Goal: Task Accomplishment & Management: Complete application form

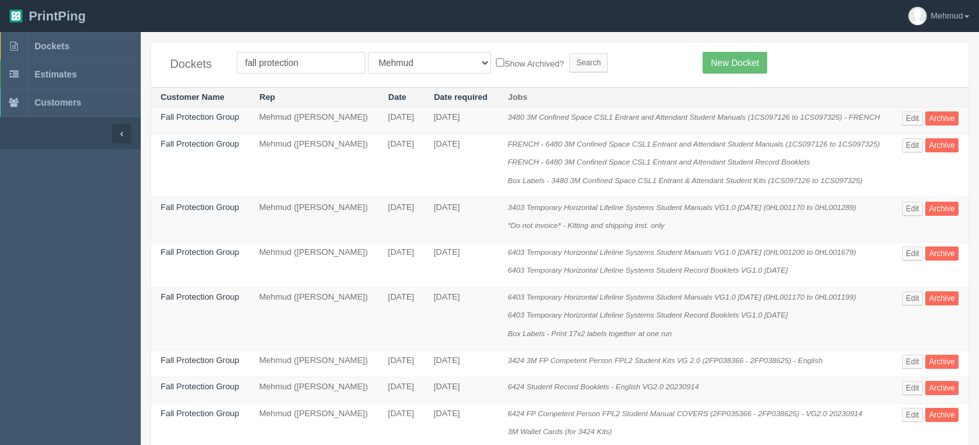
scroll to position [384, 0]
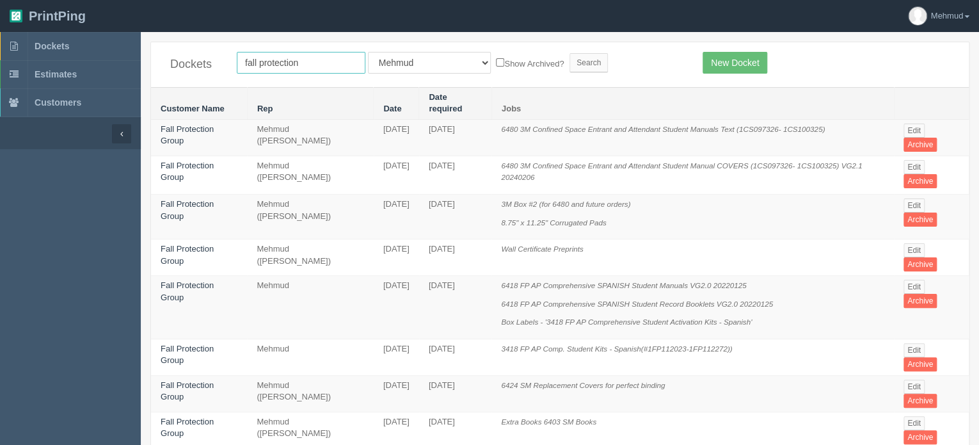
drag, startPoint x: 312, startPoint y: 61, endPoint x: 150, endPoint y: 57, distance: 161.9
type input "p"
type input "calgary hearing"
click at [569, 62] on input "Search" at bounding box center [588, 62] width 38 height 19
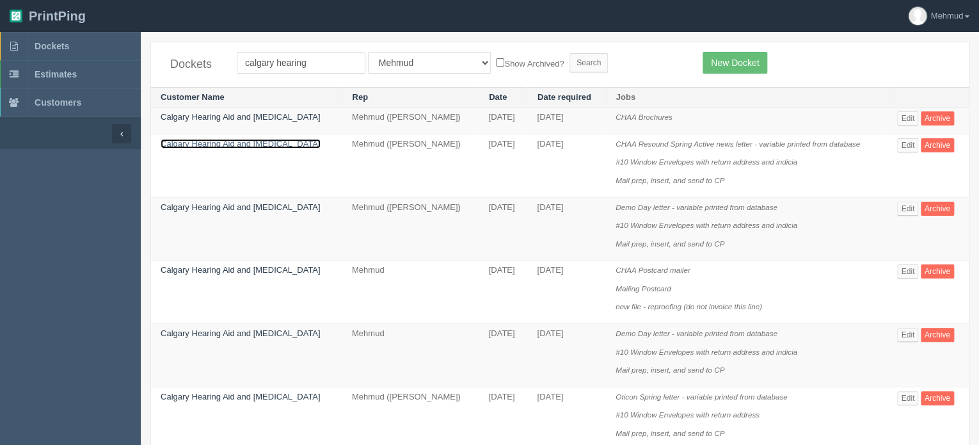
click at [264, 142] on link "Calgary Hearing Aid and [MEDICAL_DATA]" at bounding box center [241, 144] width 160 height 10
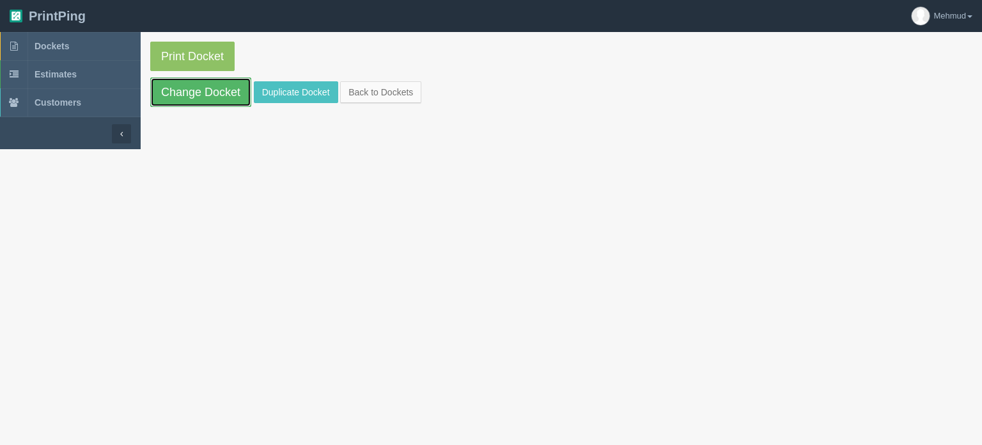
click at [215, 102] on link "Change Docket" at bounding box center [200, 91] width 101 height 29
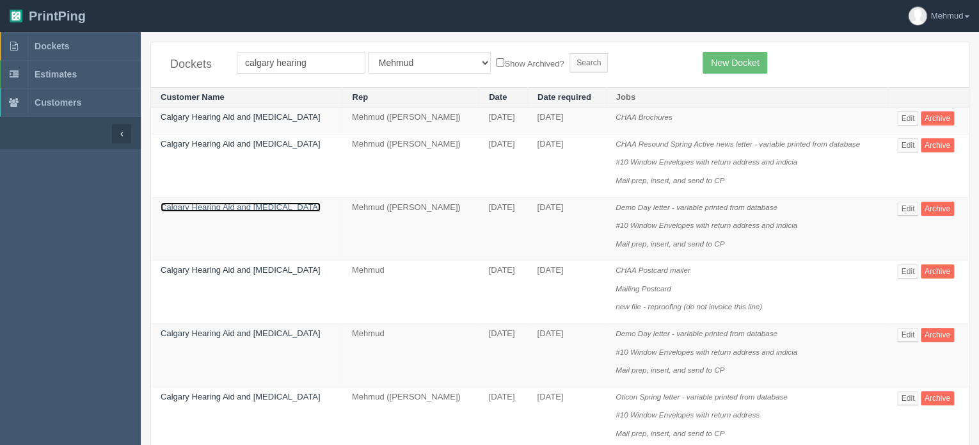
click at [250, 204] on link "Calgary Hearing Aid and [MEDICAL_DATA]" at bounding box center [241, 207] width 160 height 10
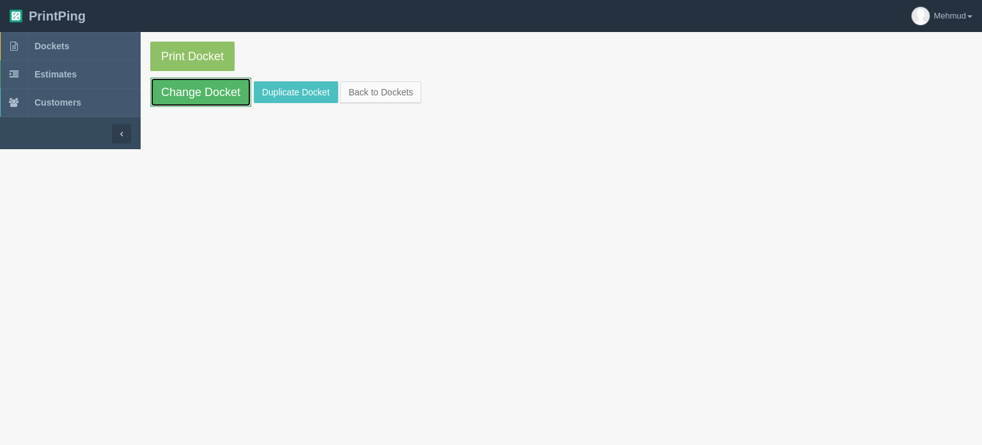
click at [202, 97] on link "Change Docket" at bounding box center [200, 91] width 101 height 29
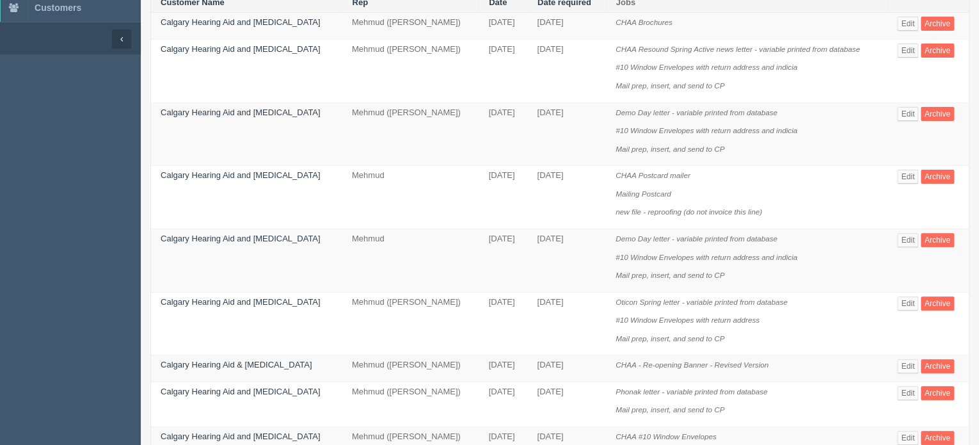
scroll to position [128, 0]
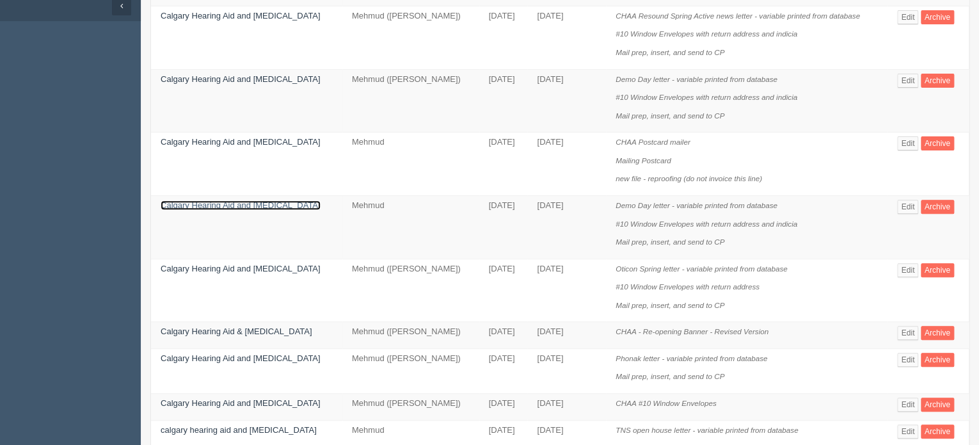
click at [243, 201] on link "Calgary Hearing Aid and [MEDICAL_DATA]" at bounding box center [241, 205] width 160 height 10
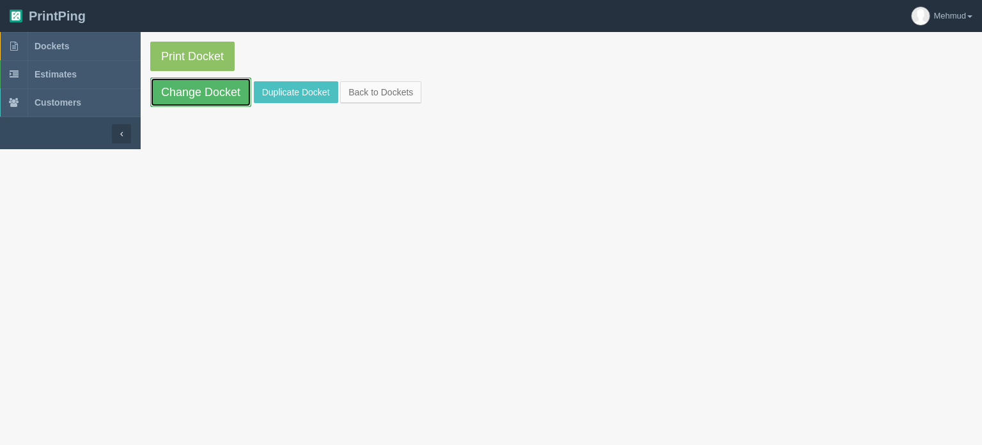
click at [210, 100] on link "Change Docket" at bounding box center [200, 91] width 101 height 29
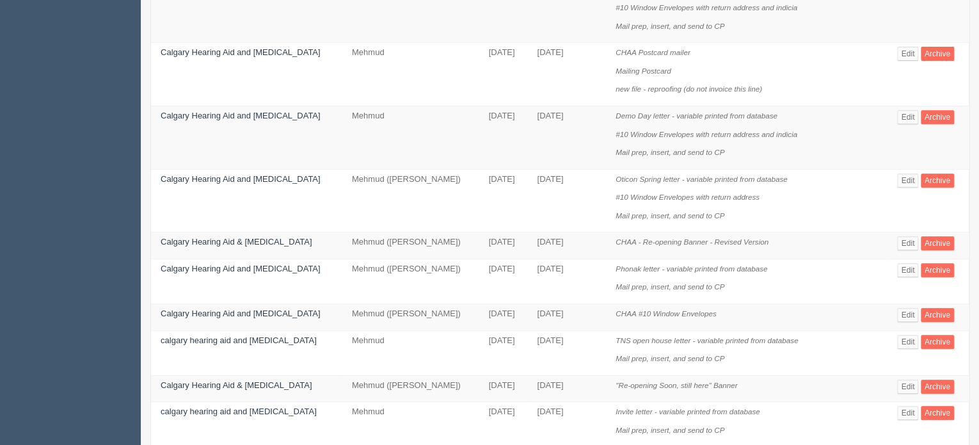
scroll to position [256, 0]
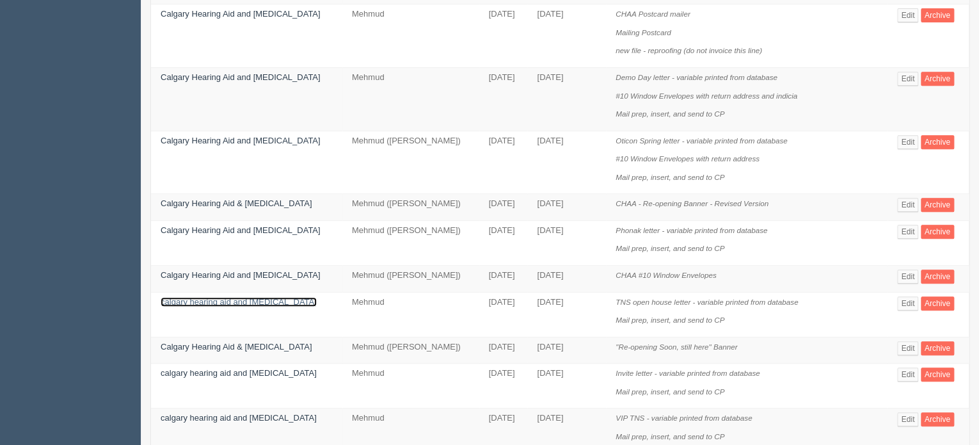
click at [220, 301] on link "calgary hearing aid and [MEDICAL_DATA]" at bounding box center [239, 302] width 156 height 10
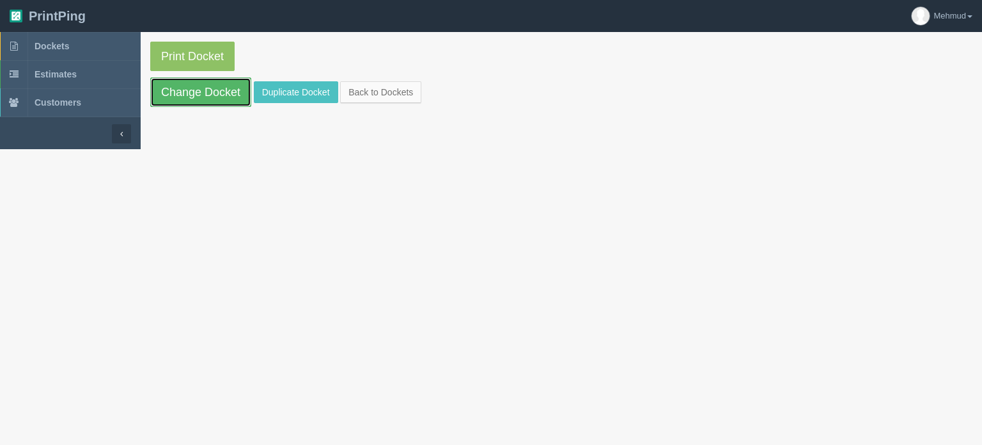
click at [194, 98] on link "Change Docket" at bounding box center [200, 91] width 101 height 29
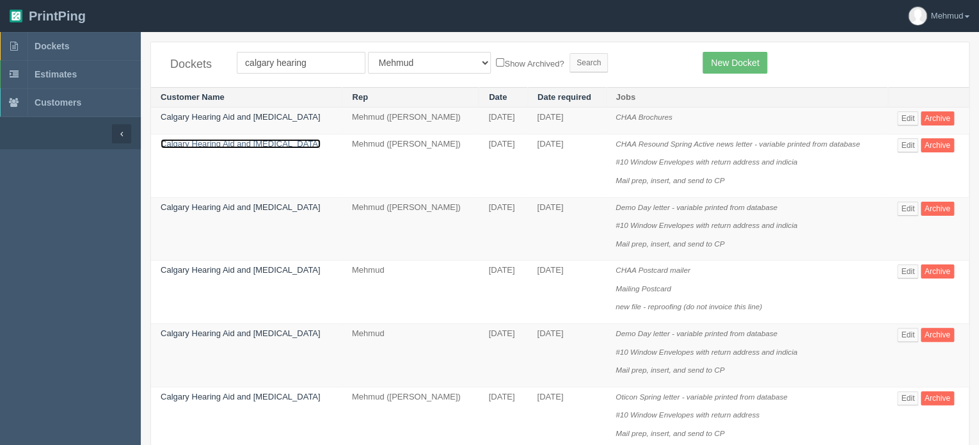
click at [216, 145] on link "Calgary Hearing Aid and [MEDICAL_DATA]" at bounding box center [241, 144] width 160 height 10
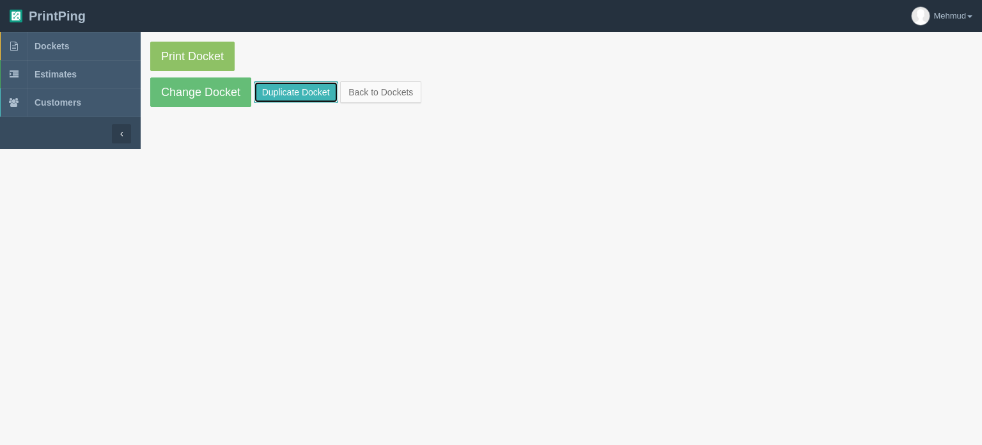
click at [290, 94] on link "Duplicate Docket" at bounding box center [296, 92] width 84 height 22
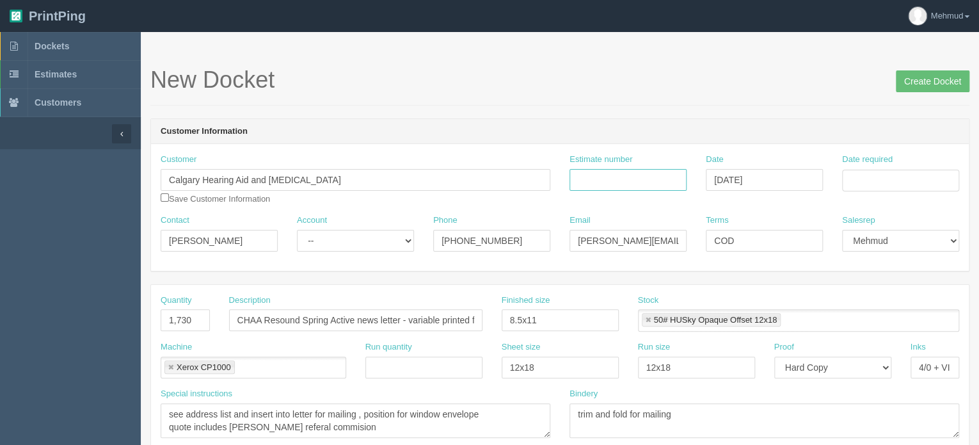
click at [598, 180] on input "Estimate number" at bounding box center [627, 180] width 117 height 22
click at [585, 184] on input "Estimate number" at bounding box center [627, 180] width 117 height 22
type input "092313"
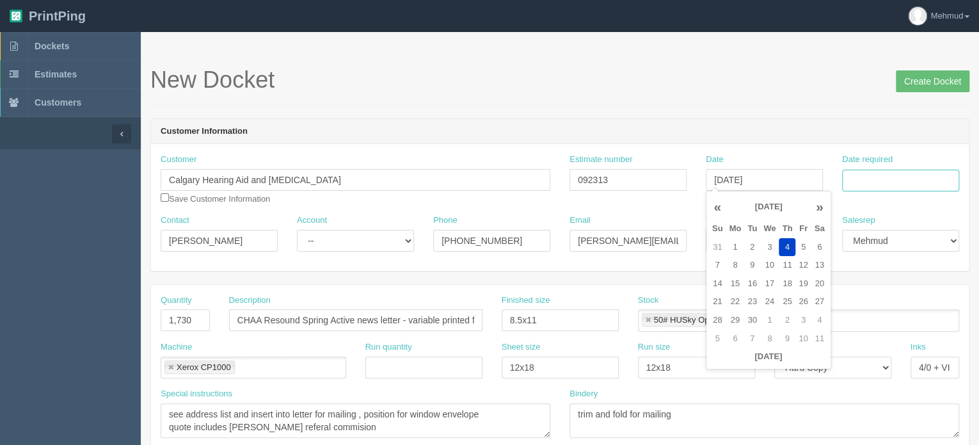
type input "[DATE]"
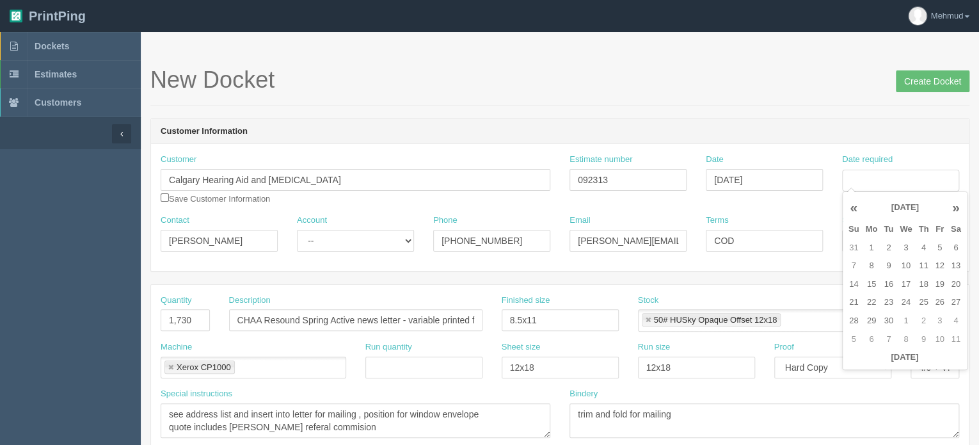
click at [890, 264] on td "9" at bounding box center [888, 265] width 16 height 19
type input "[DATE]"
drag, startPoint x: 407, startPoint y: 237, endPoint x: 402, endPoint y: 242, distance: 7.2
click at [407, 237] on select "-- Existing Client Allrush Client Rep Client" at bounding box center [355, 241] width 117 height 22
select select "Rep Client"
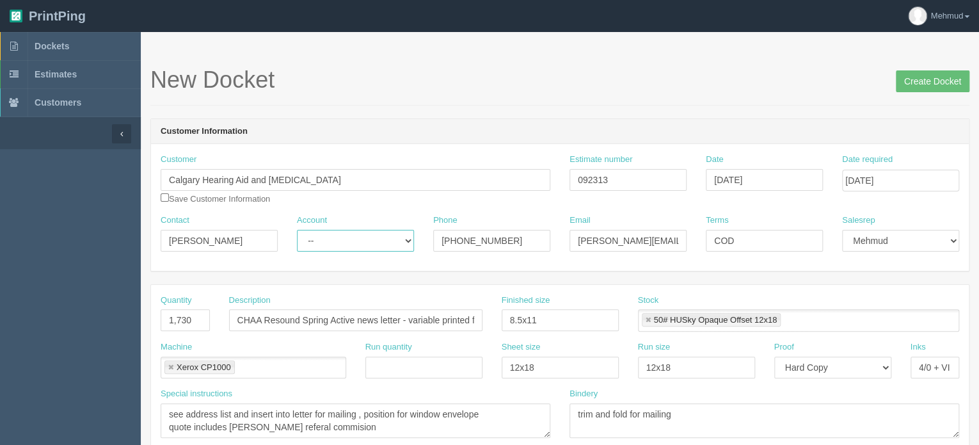
click at [297, 230] on select "-- Existing Client Allrush Client Rep Client" at bounding box center [355, 241] width 117 height 22
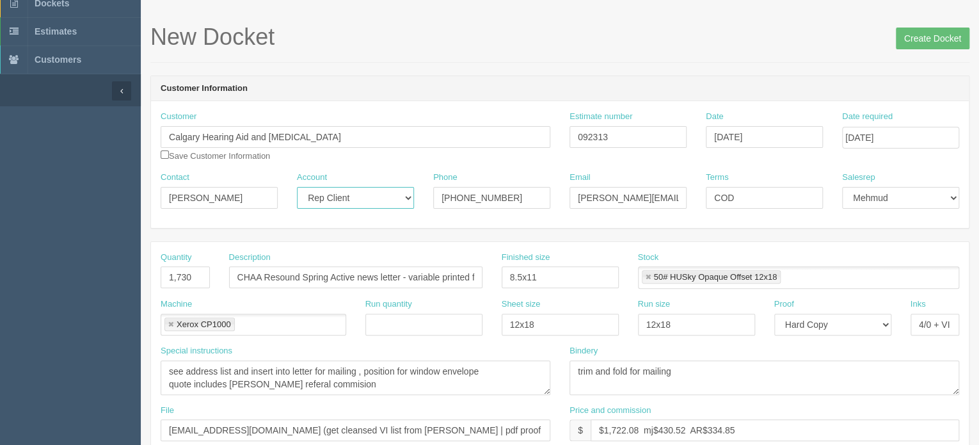
scroll to position [64, 0]
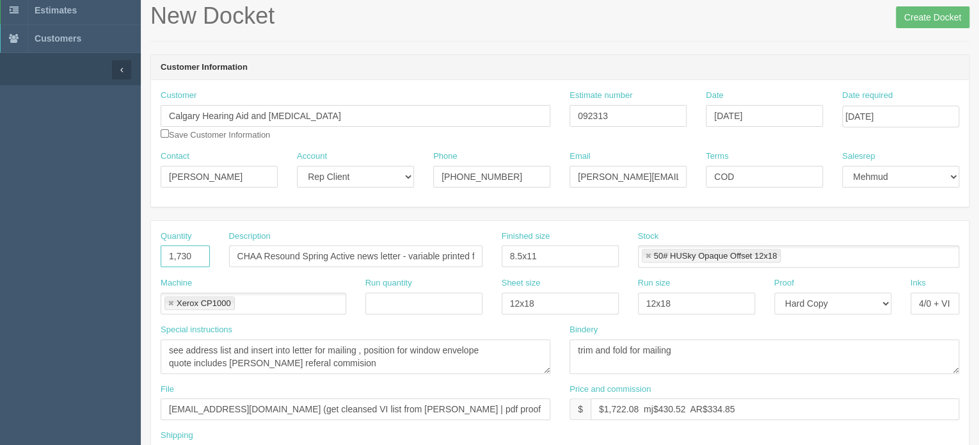
drag, startPoint x: 197, startPoint y: 255, endPoint x: 86, endPoint y: 242, distance: 112.1
type input "320"
drag, startPoint x: 399, startPoint y: 250, endPoint x: 212, endPoint y: 223, distance: 188.8
click at [214, 230] on div "Quantity 320 Description CHAA Resound Spring Active news letter - variable prin…" at bounding box center [559, 253] width 817 height 47
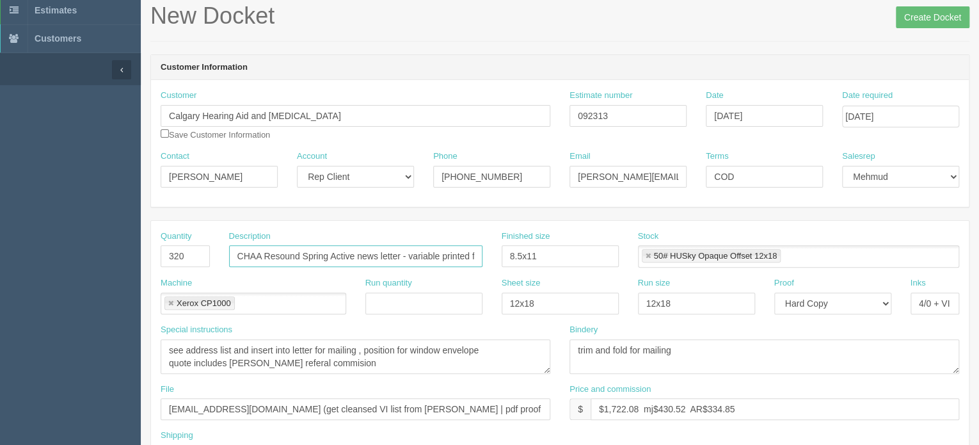
click at [380, 256] on input "CHAA Resound Spring Active news letter - variable printed from database" at bounding box center [355, 256] width 253 height 22
drag, startPoint x: 340, startPoint y: 248, endPoint x: 200, endPoint y: 232, distance: 141.0
click at [200, 232] on div "Quantity 320 Description CHAA Resound Spring Active news letter - variable prin…" at bounding box center [559, 253] width 817 height 47
type input "heritage client letter - variable printed from database"
click at [931, 301] on input "4/0 + VI" at bounding box center [934, 303] width 49 height 22
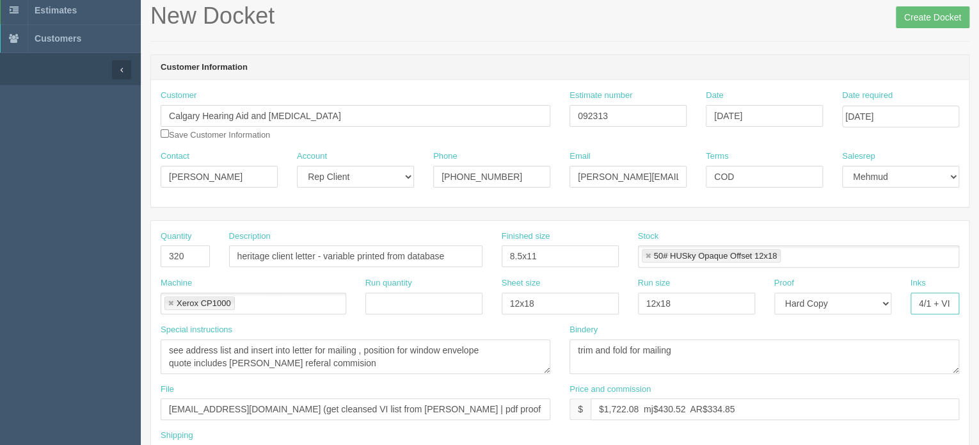
type input "4/1 + VI"
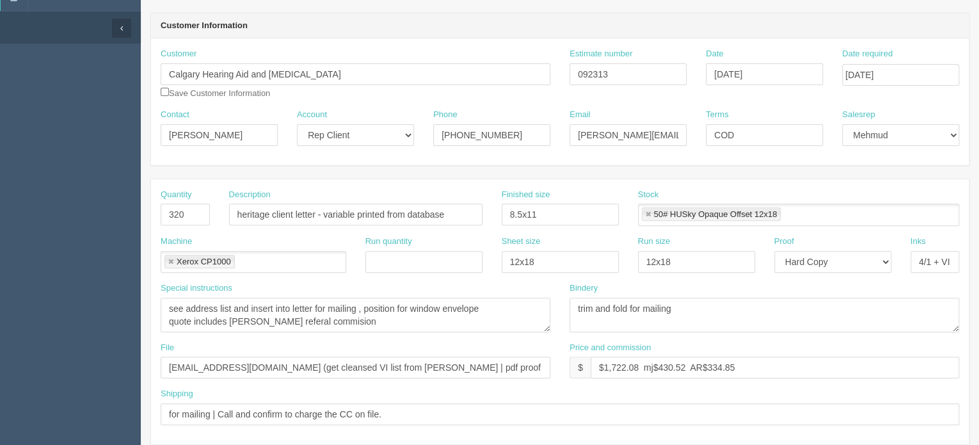
scroll to position [128, 0]
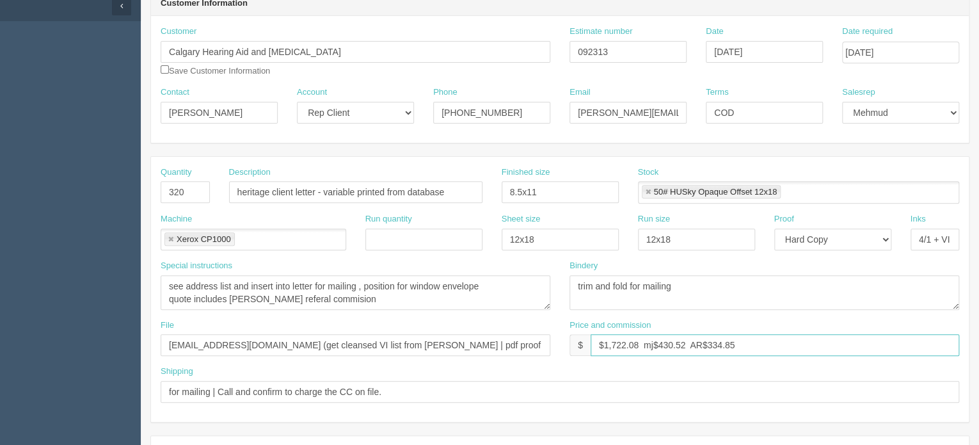
drag, startPoint x: 741, startPoint y: 337, endPoint x: 728, endPoint y: 337, distance: 13.4
click at [728, 337] on input "$1,722.08 mj$430.52 AR$334.85" at bounding box center [774, 345] width 368 height 22
click at [683, 341] on input "$1,722.08 mj$430.52 AR$" at bounding box center [774, 345] width 368 height 22
click at [640, 343] on input "$1,722.08 mj$4 AR$" at bounding box center [774, 345] width 368 height 22
type input "$ mj$4 AR$"
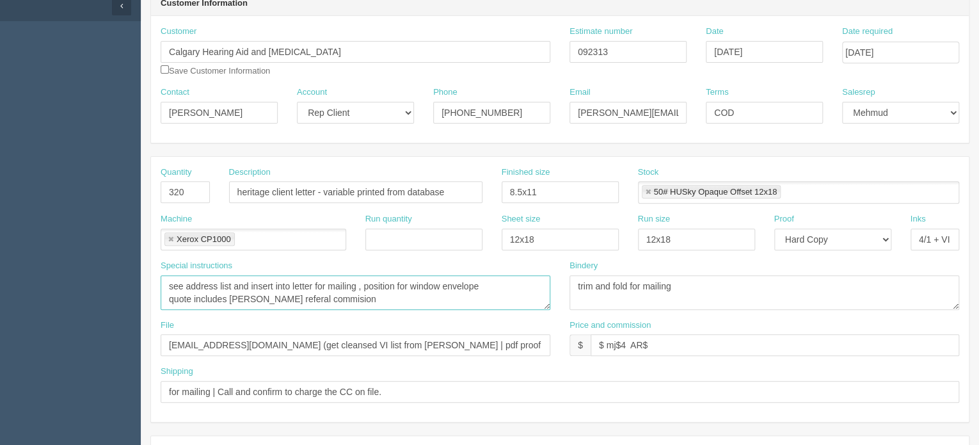
click at [362, 281] on textarea "see address list and insert into letter for mailing , position for window envel…" at bounding box center [356, 292] width 390 height 35
click at [293, 296] on textarea "see address list and insert into letter for mailing , position for window envel…" at bounding box center [356, 292] width 390 height 35
click at [462, 296] on textarea "see address list and insert into letter for mailing , position for window envel…" at bounding box center [356, 292] width 390 height 35
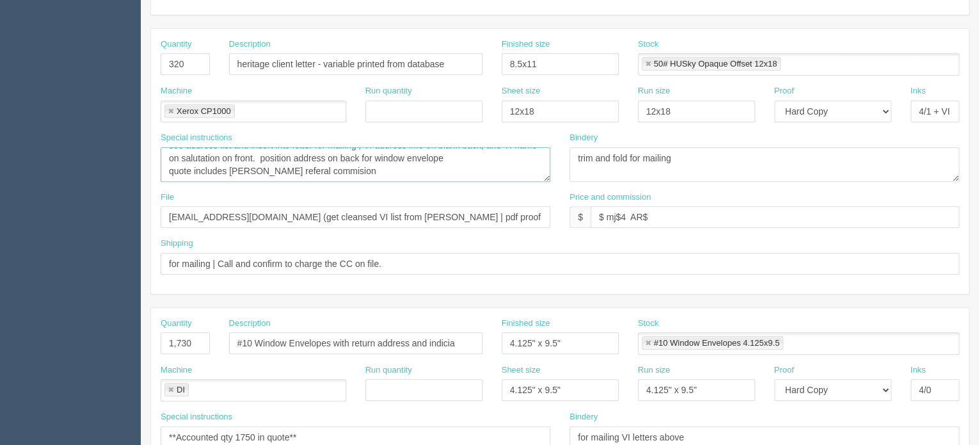
scroll to position [320, 0]
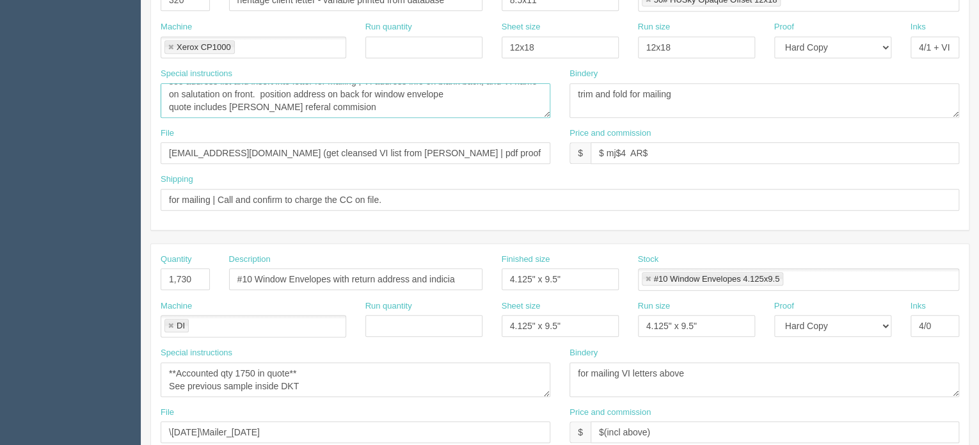
type textarea "see address list and insert into letter for mailing , VI address info on blank …"
drag, startPoint x: 200, startPoint y: 278, endPoint x: 136, endPoint y: 266, distance: 65.7
click at [136, 266] on section "Dockets Estimates Customers" at bounding box center [489, 277] width 979 height 1130
type input "320"
drag, startPoint x: 254, startPoint y: 369, endPoint x: 235, endPoint y: 366, distance: 18.8
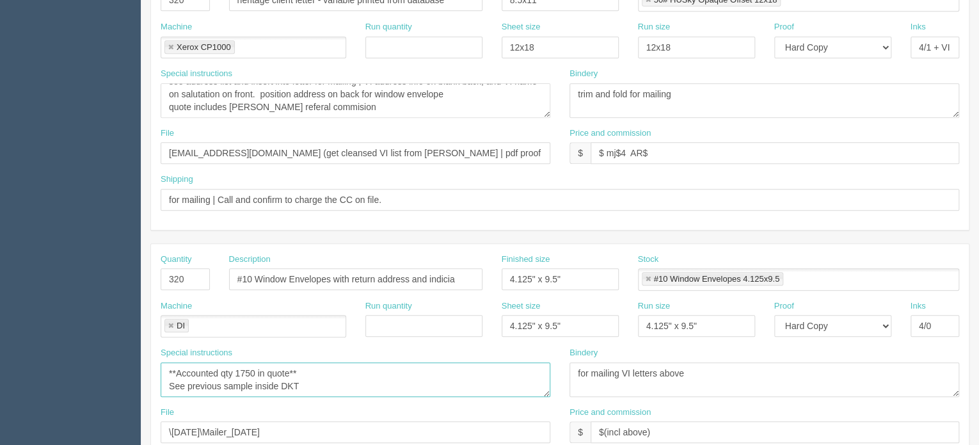
click at [235, 366] on textarea "**Accounted qty 1750 in quote** See previous sample inside DKT" at bounding box center [356, 379] width 390 height 35
type textarea "**Accounted qty 500 blank in quote** See previous sample inside DKT"
click at [171, 324] on link at bounding box center [171, 326] width 8 height 8
type textarea "**Accounted qty 500 blank in quote** See previous sample inside DKT"
click at [171, 324] on input "text" at bounding box center [167, 326] width 13 height 19
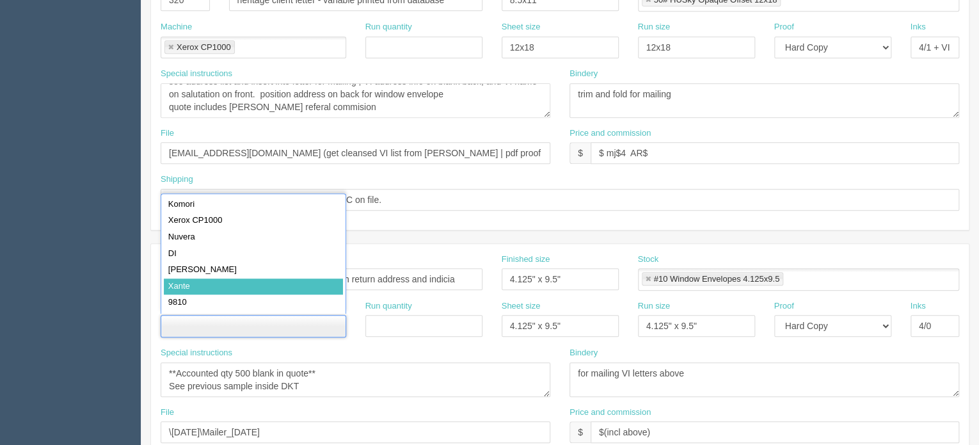
type input "Xante"
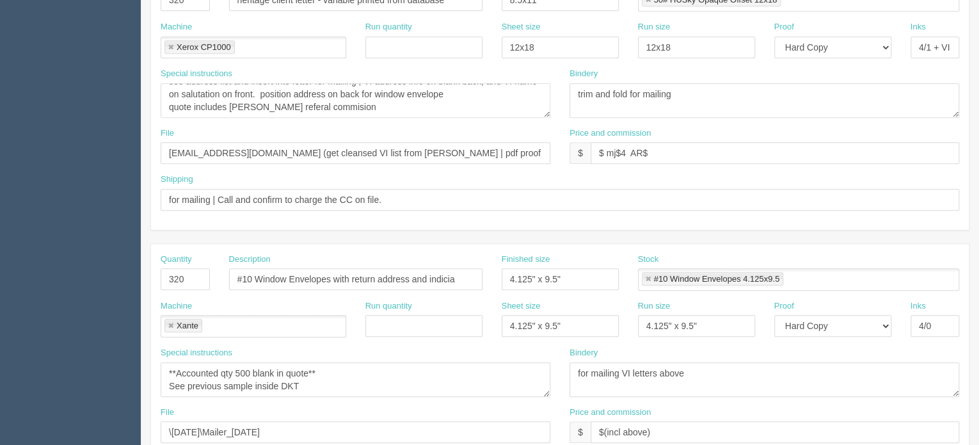
click at [174, 324] on link at bounding box center [171, 326] width 8 height 8
click at [174, 324] on ul at bounding box center [253, 326] width 185 height 22
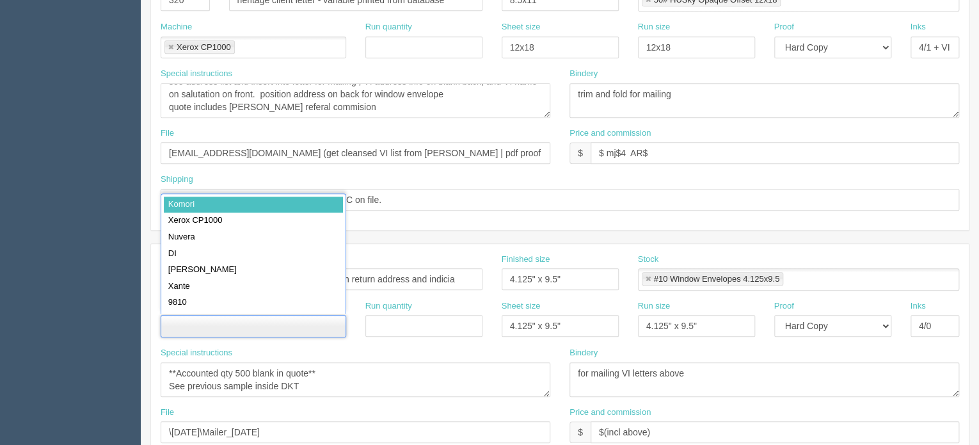
type input "Komori"
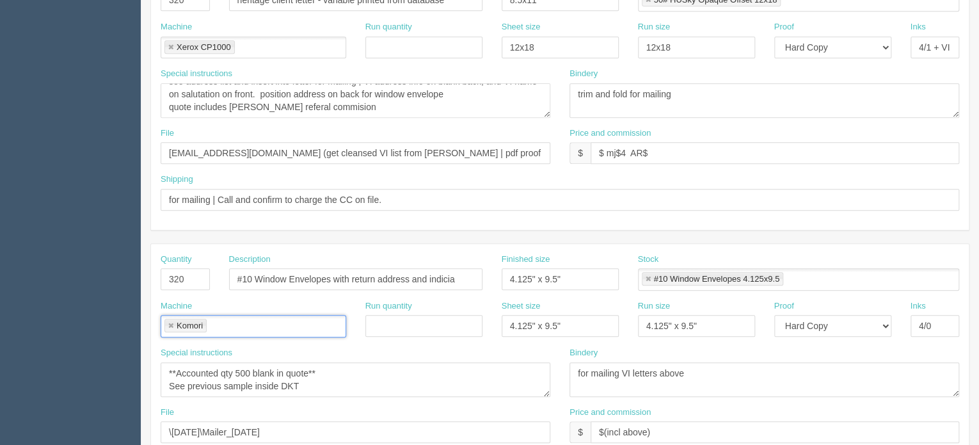
click at [167, 322] on link at bounding box center [171, 326] width 8 height 8
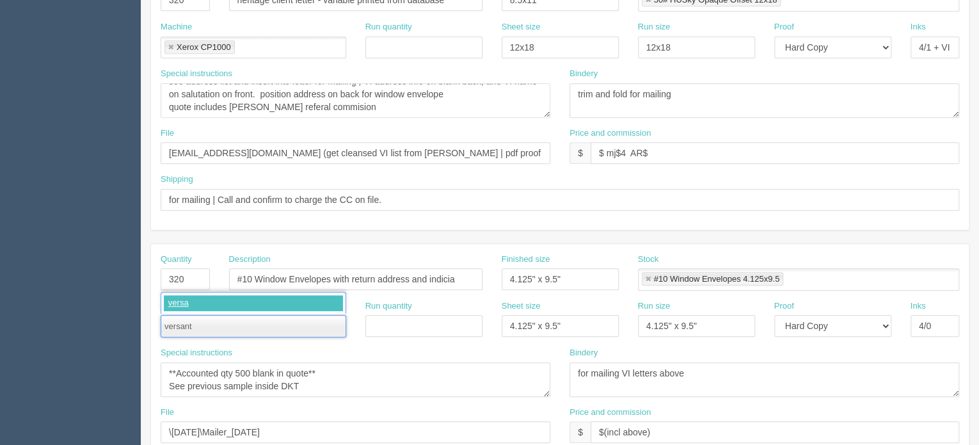
type input "versante"
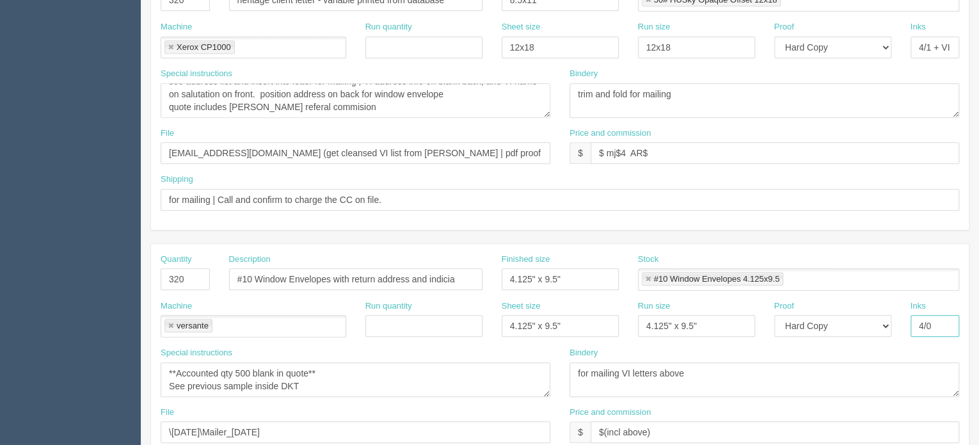
click at [929, 322] on input "4/0" at bounding box center [934, 326] width 49 height 22
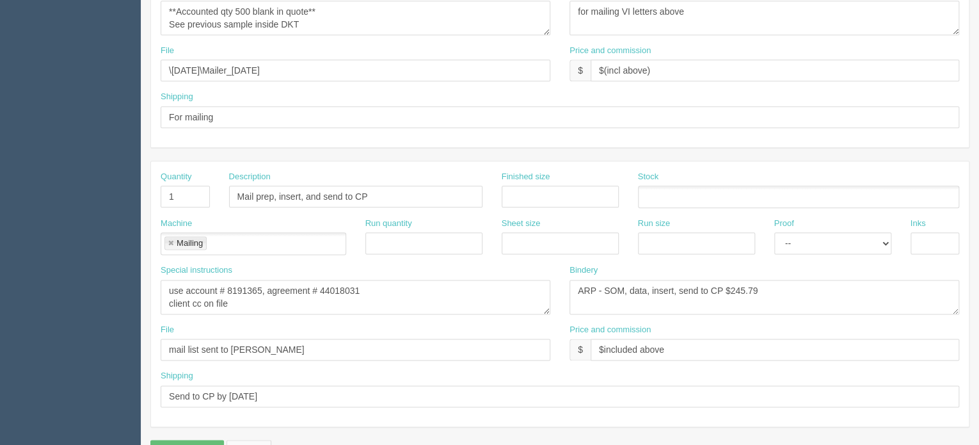
scroll to position [704, 0]
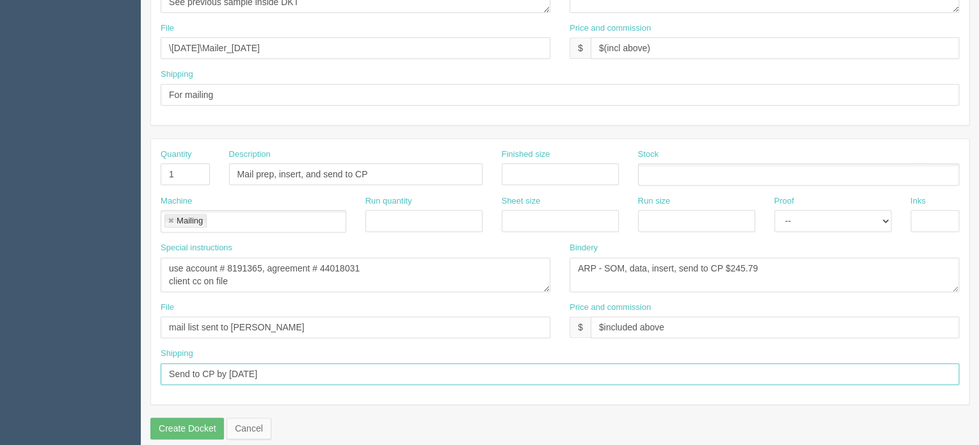
drag, startPoint x: 228, startPoint y: 369, endPoint x: 269, endPoint y: 370, distance: 41.0
click at [269, 370] on input "Send to CP by [DATE]" at bounding box center [560, 374] width 798 height 22
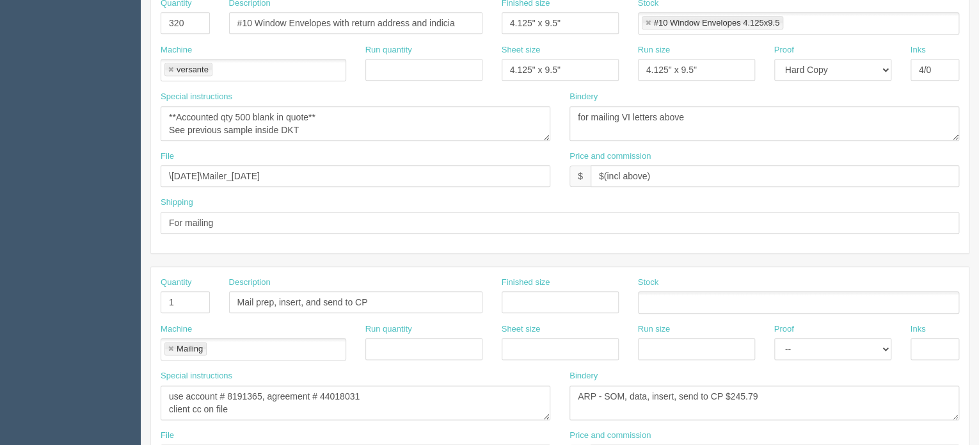
scroll to position [512, 0]
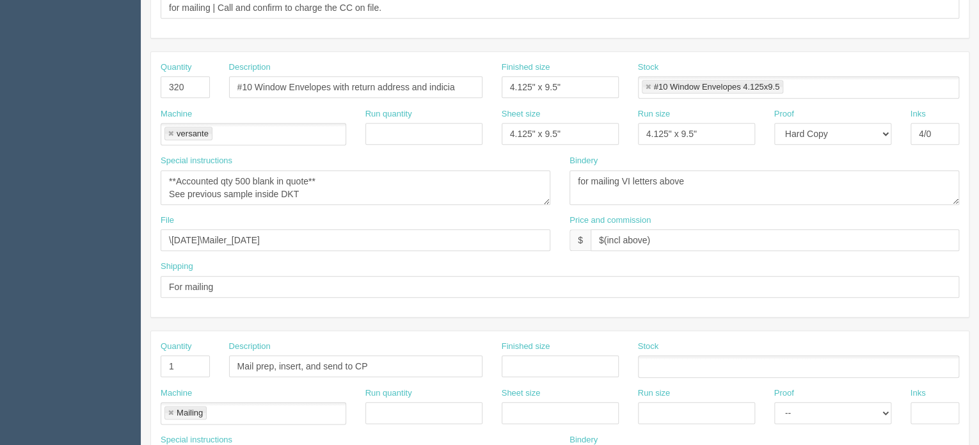
type input "Send to CP by [DATE]"
drag, startPoint x: 282, startPoint y: 237, endPoint x: 164, endPoint y: 227, distance: 118.1
click at [164, 229] on input "\[DATE]\Mailer_[DATE]" at bounding box center [356, 240] width 390 height 22
drag, startPoint x: 232, startPoint y: 234, endPoint x: 82, endPoint y: 218, distance: 151.2
click at [83, 220] on section "Dockets Estimates Customers" at bounding box center [489, 85] width 979 height 1130
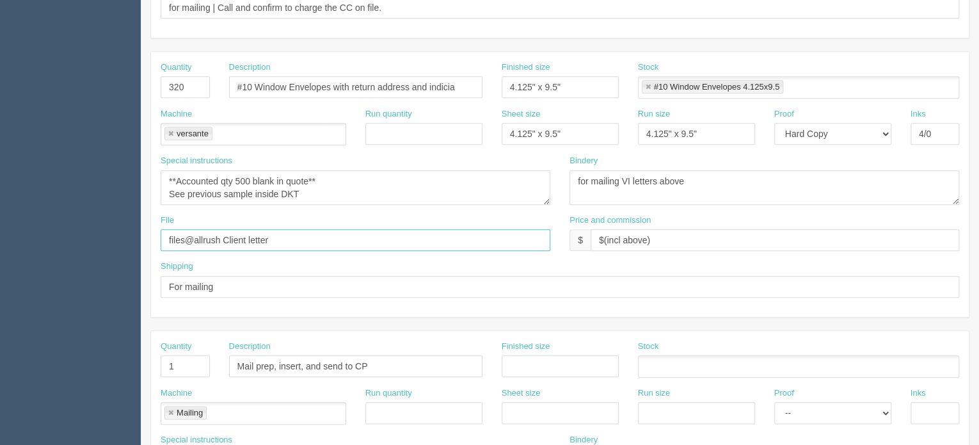
drag, startPoint x: 294, startPoint y: 233, endPoint x: 105, endPoint y: 237, distance: 188.7
click at [105, 237] on section "Dockets Estimates Customers" at bounding box center [489, 85] width 979 height 1130
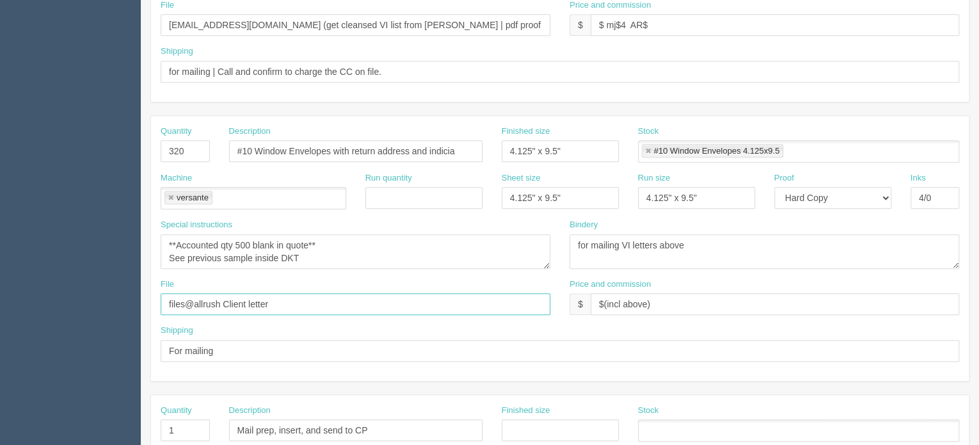
scroll to position [320, 0]
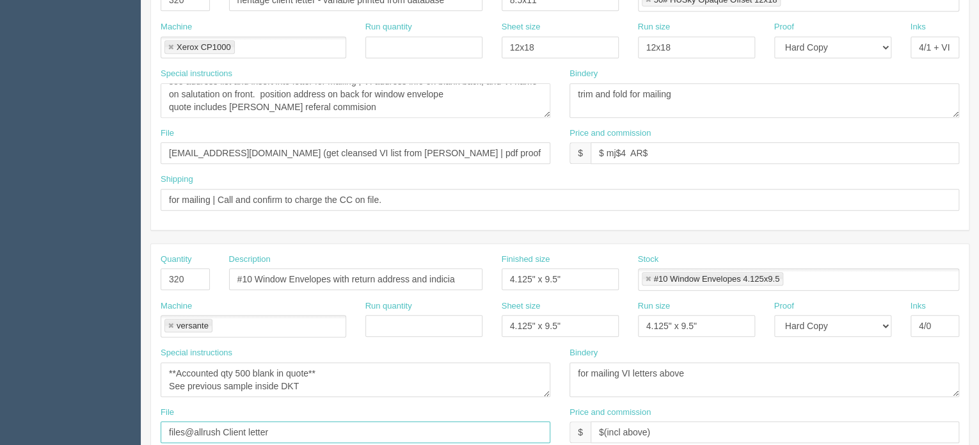
type input "files@allrush Client letter"
click at [232, 149] on input "[EMAIL_ADDRESS][DOMAIN_NAME] (get cleansed VI list from [PERSON_NAME] | pdf pro…" at bounding box center [356, 153] width 390 height 22
paste input "files@allrush Client letter"
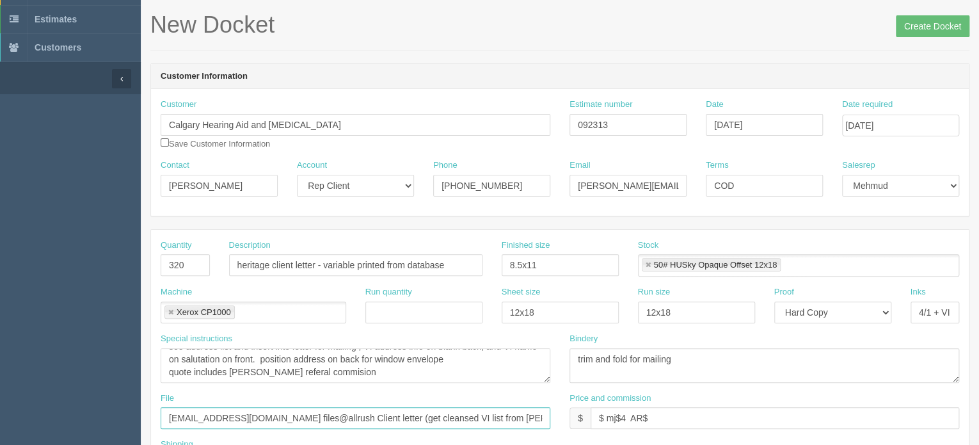
scroll to position [0, 0]
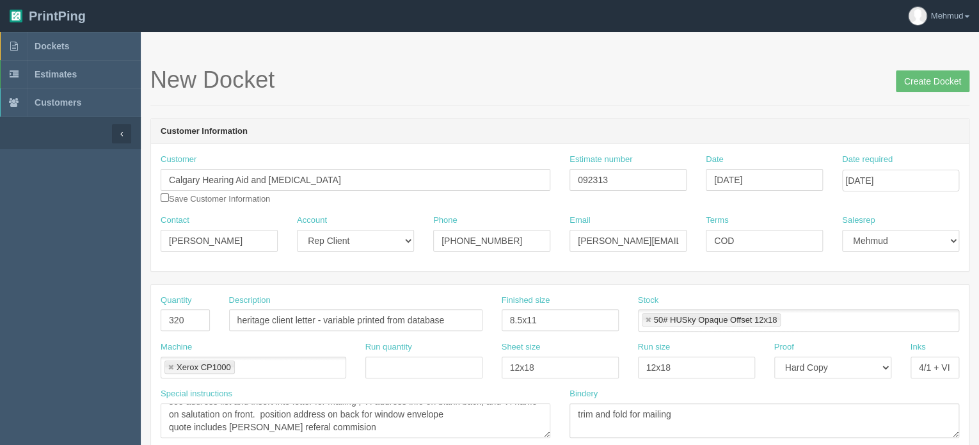
type input "[EMAIL_ADDRESS][DOMAIN_NAME] files@allrush Client letter (get cleansed VI list …"
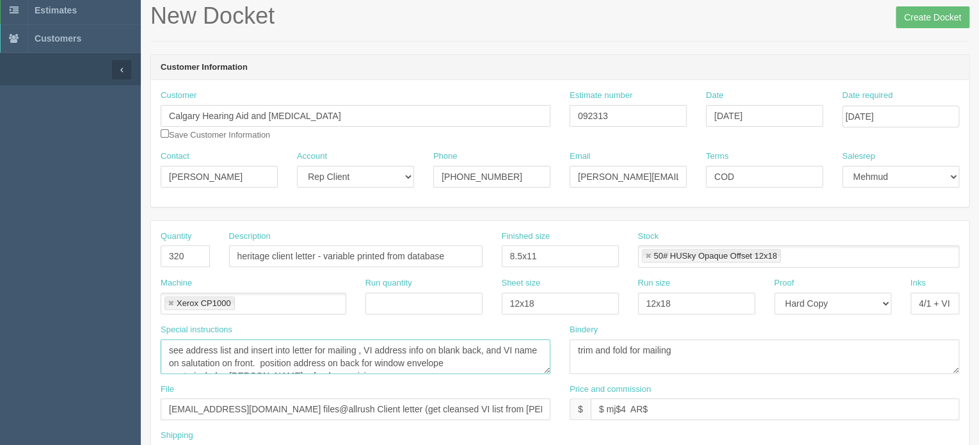
click at [514, 348] on textarea "see address list and insert into letter for mailing , position for window envel…" at bounding box center [356, 356] width 390 height 35
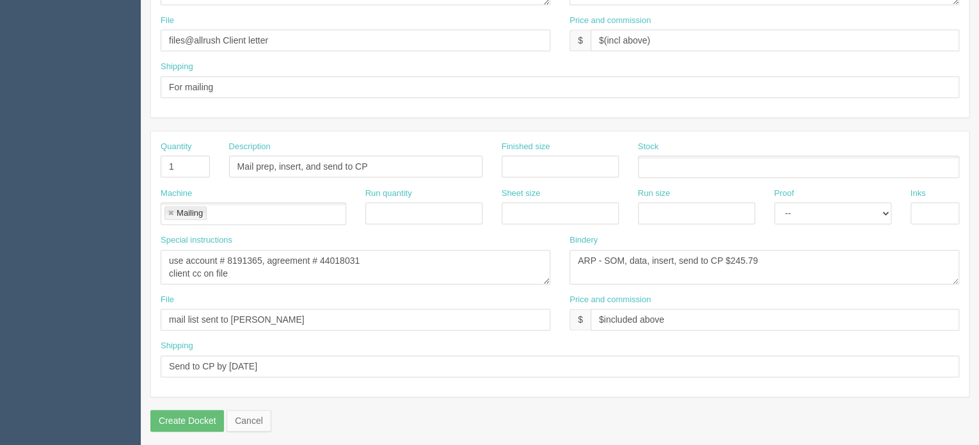
scroll to position [712, 0]
type textarea "see address list and insert into letter for mailing , VI address info on blank …"
drag, startPoint x: 732, startPoint y: 255, endPoint x: 817, endPoint y: 264, distance: 86.2
click at [817, 264] on textarea "ARP - SOM, data, insert, send to CP $245.79" at bounding box center [764, 266] width 390 height 35
type textarea "ARP - SOM, data, insert, send to CP $"
